Goal: Task Accomplishment & Management: Use online tool/utility

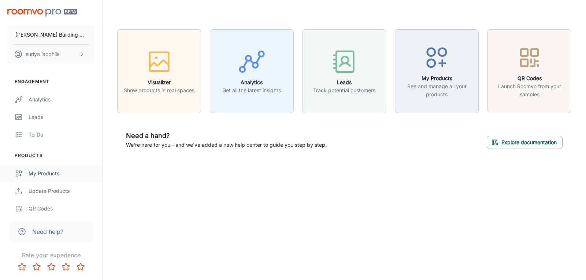
click at [51, 176] on div "My Products" at bounding box center [62, 174] width 66 height 8
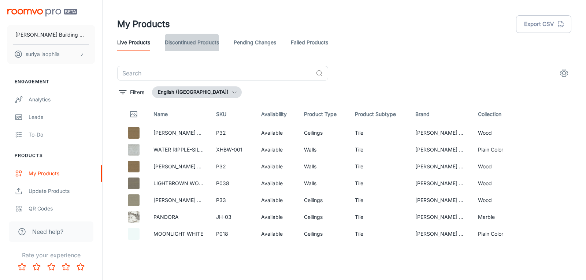
click at [185, 45] on link "Discontinued Products" at bounding box center [192, 43] width 54 height 18
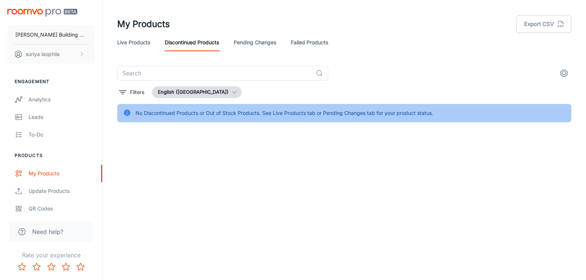
click at [257, 44] on link "Pending Changes" at bounding box center [255, 43] width 42 height 18
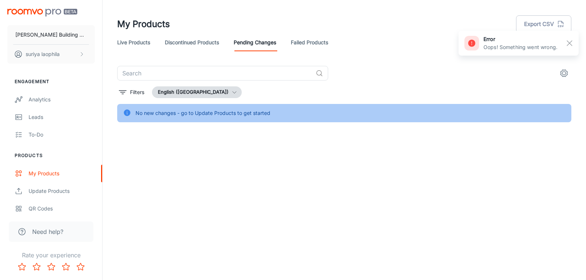
click at [302, 43] on link "Failed Products" at bounding box center [309, 43] width 37 height 18
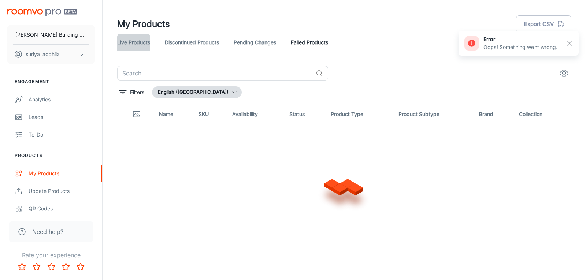
click at [131, 46] on link "Live Products" at bounding box center [133, 43] width 33 height 18
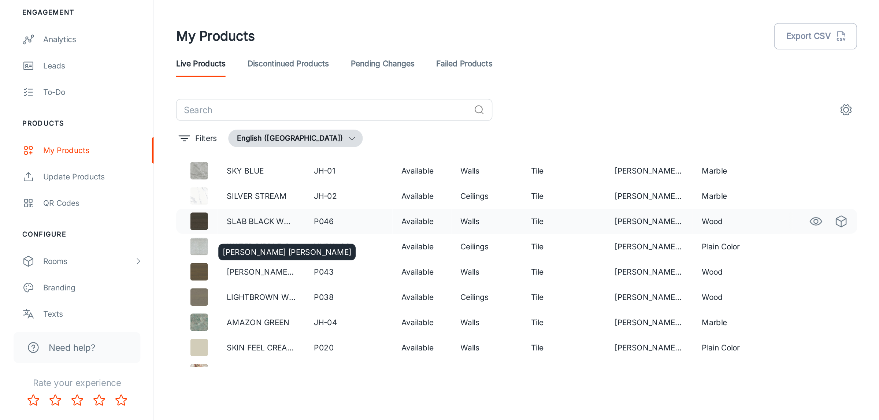
scroll to position [513, 0]
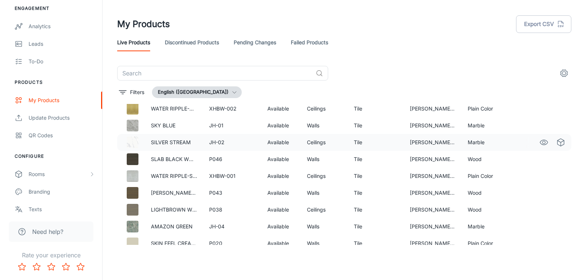
click at [133, 142] on img at bounding box center [133, 143] width 12 height 12
click at [163, 142] on p "SILVER STREAM" at bounding box center [174, 142] width 46 height 8
click at [254, 141] on td "JH-02" at bounding box center [232, 142] width 58 height 17
click at [297, 141] on td "Available" at bounding box center [281, 142] width 40 height 17
drag, startPoint x: 318, startPoint y: 145, endPoint x: 366, endPoint y: 142, distance: 47.7
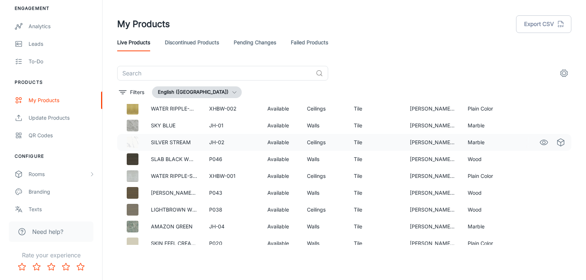
click at [319, 145] on td "Ceilings" at bounding box center [324, 142] width 47 height 17
drag, startPoint x: 378, startPoint y: 142, endPoint x: 436, endPoint y: 143, distance: 58.6
click at [383, 143] on td "Tile" at bounding box center [376, 142] width 56 height 17
click at [458, 143] on tr "SILVER STREAM JH-02 Available Ceilings Tile [PERSON_NAME] Ceramics Marble" at bounding box center [344, 142] width 454 height 17
click at [541, 143] on icon "See in Visualizer" at bounding box center [543, 142] width 9 height 9
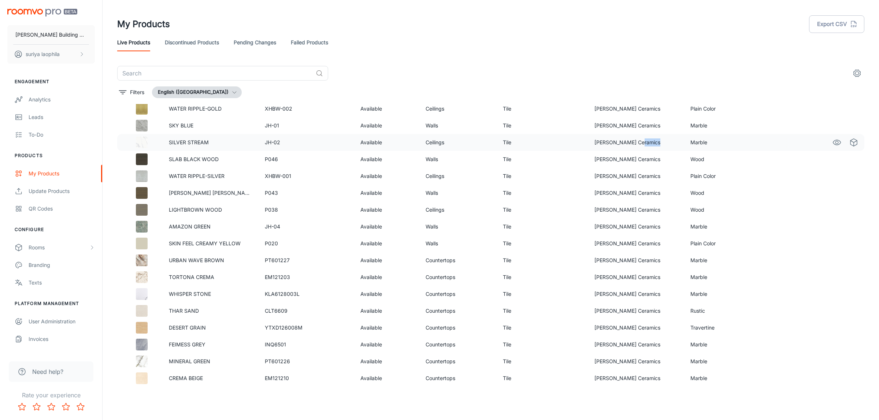
scroll to position [512, 0]
click at [93, 247] on icon "scrollable content" at bounding box center [92, 248] width 6 height 6
click at [44, 267] on div "My Rooms" at bounding box center [62, 265] width 66 height 8
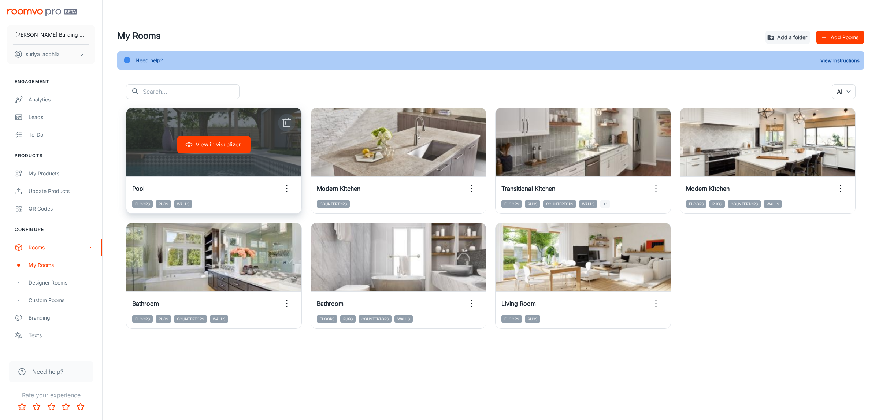
click at [287, 122] on icon "button" at bounding box center [287, 123] width 12 height 12
